Goal: Find specific page/section: Find specific page/section

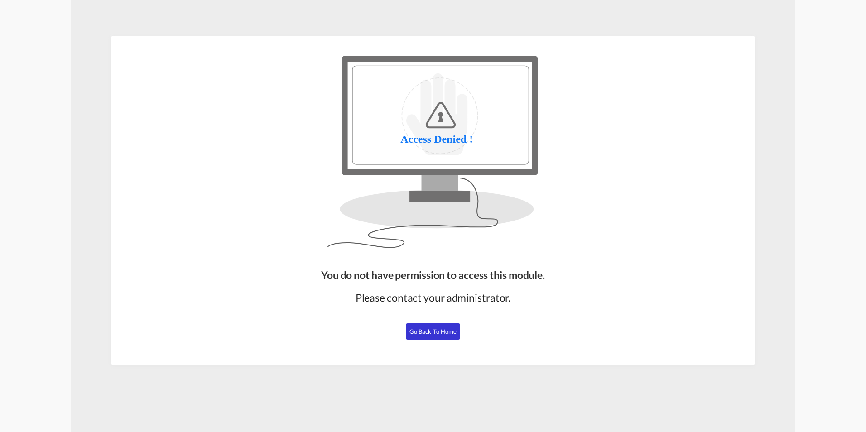
drag, startPoint x: 431, startPoint y: 329, endPoint x: 333, endPoint y: 240, distance: 132.1
click at [431, 329] on span "Go Back to Home" at bounding box center [433, 331] width 48 height 7
